Goal: Task Accomplishment & Management: Manage account settings

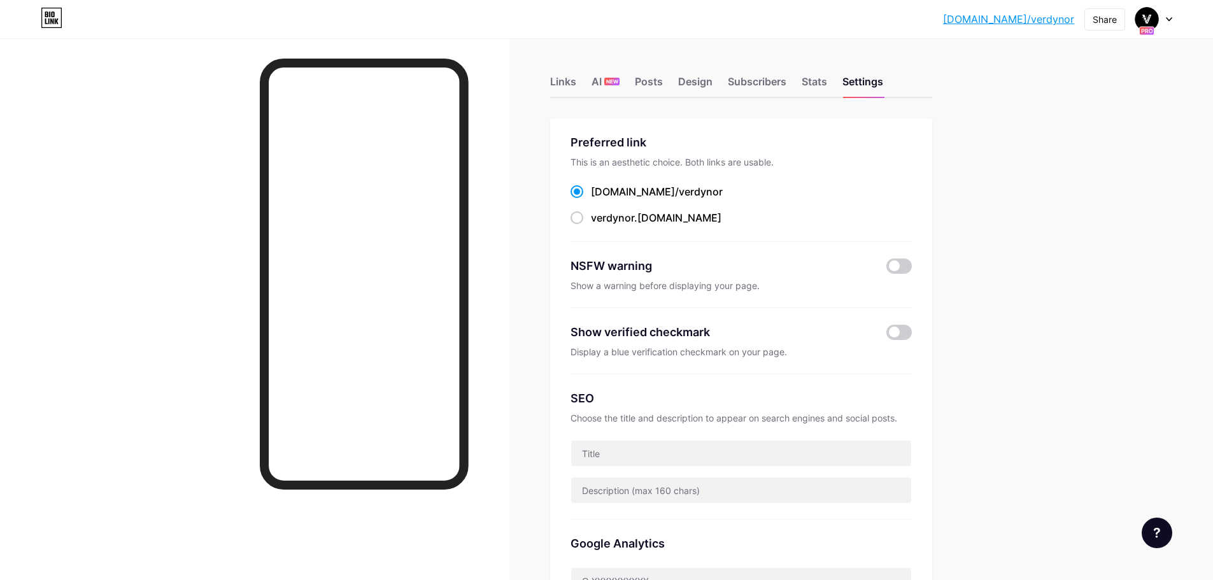
click at [1163, 22] on div at bounding box center [1153, 19] width 37 height 23
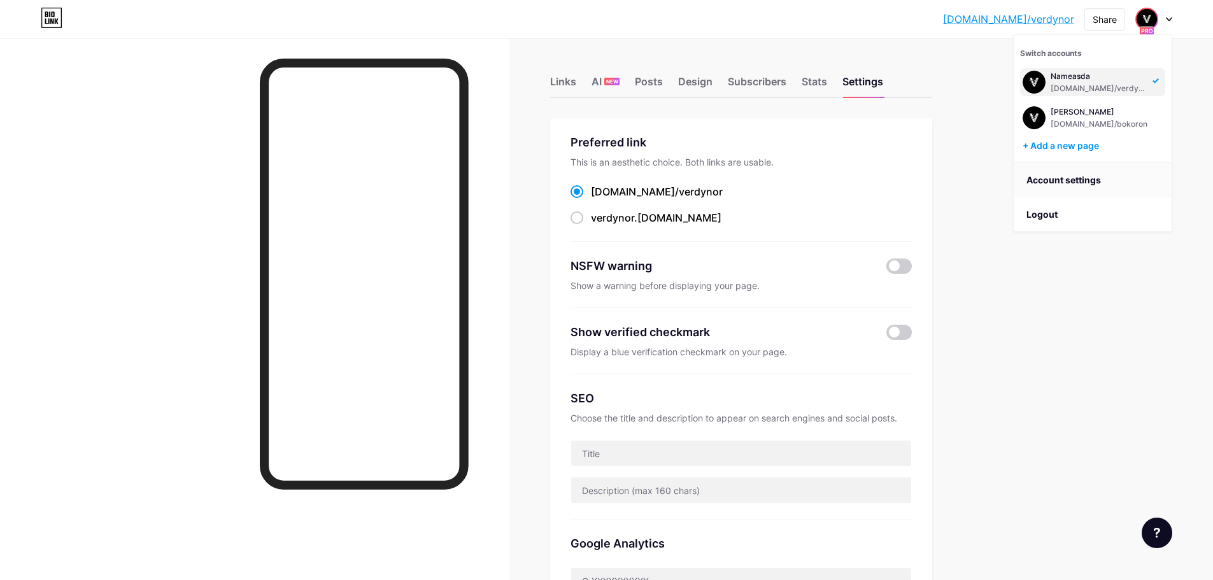
click at [1070, 182] on link "Account settings" at bounding box center [1093, 180] width 158 height 34
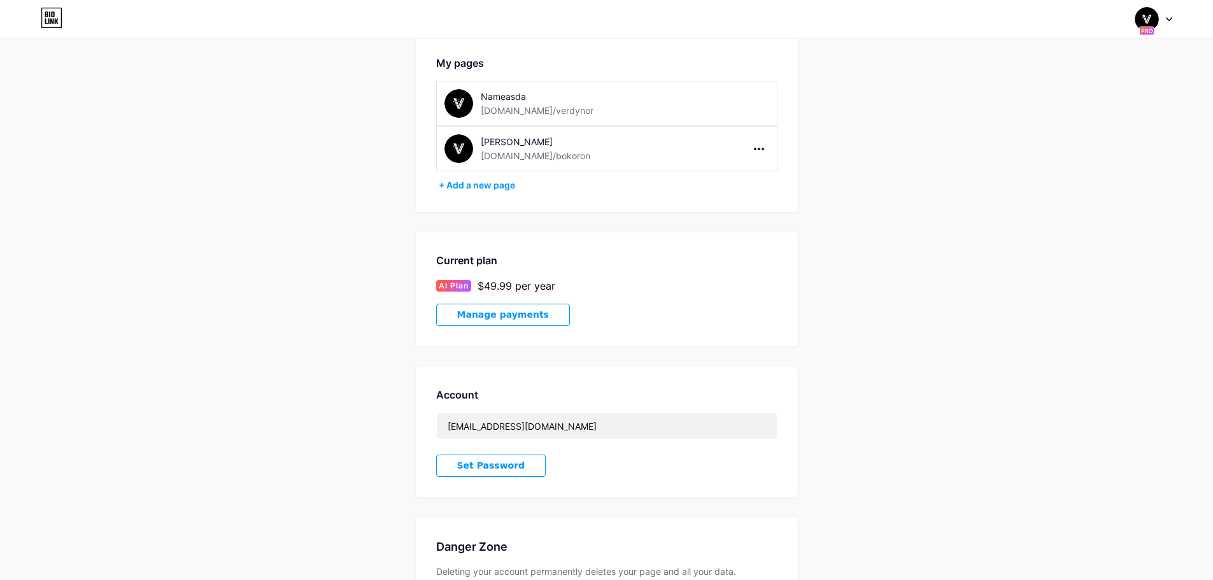
scroll to position [177, 0]
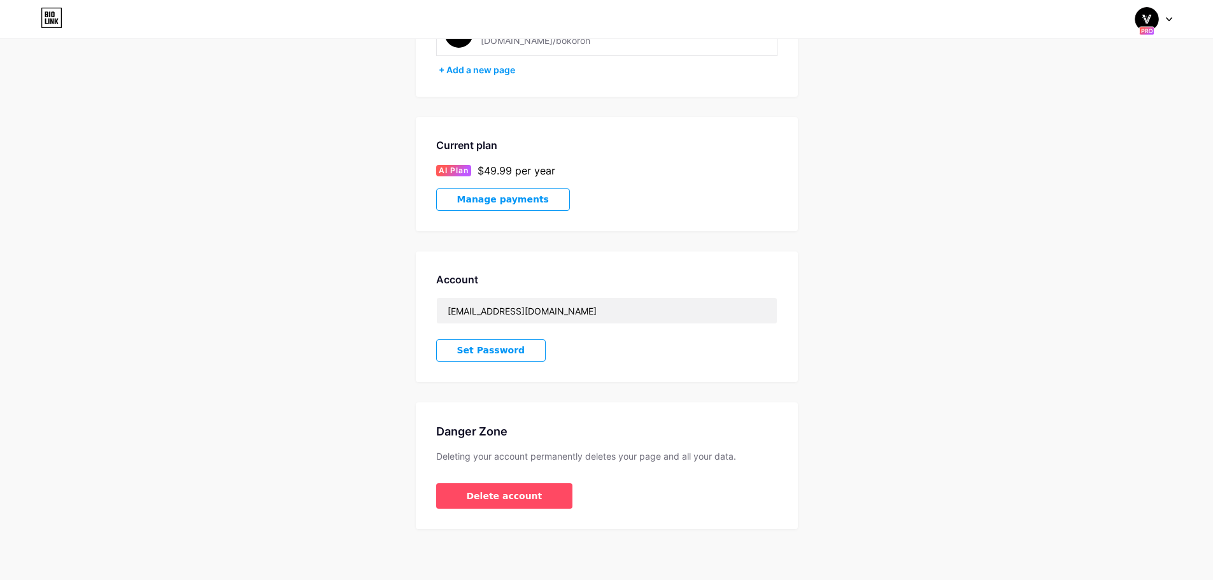
click at [495, 206] on button "Manage payments" at bounding box center [503, 199] width 134 height 22
